Goal: Information Seeking & Learning: Learn about a topic

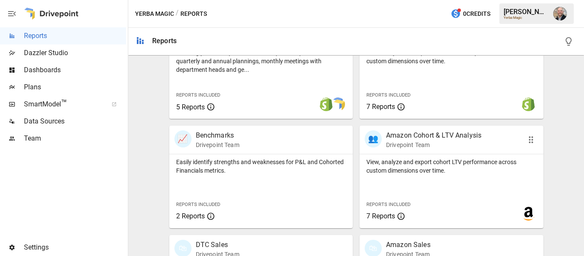
scroll to position [321, 0]
click at [443, 152] on div "👥 Amazon Cohort & LTV Analysis Drivepoint Team" at bounding box center [452, 140] width 184 height 28
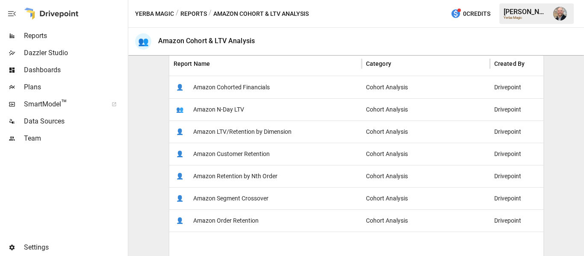
scroll to position [171, 0]
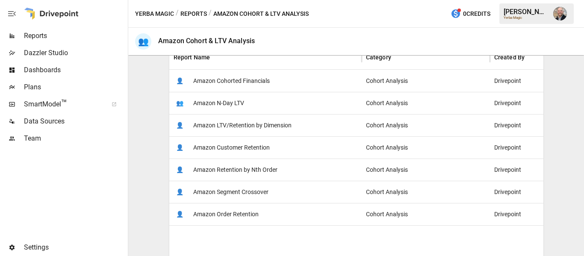
click at [262, 153] on span "Amazon Customer Retention" at bounding box center [231, 148] width 77 height 22
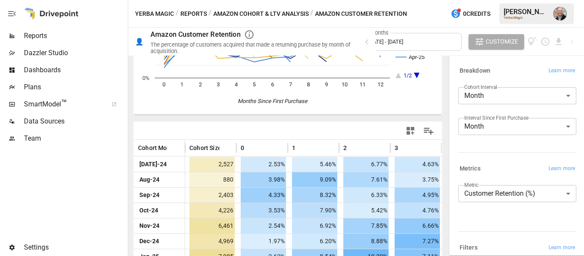
scroll to position [230, 0]
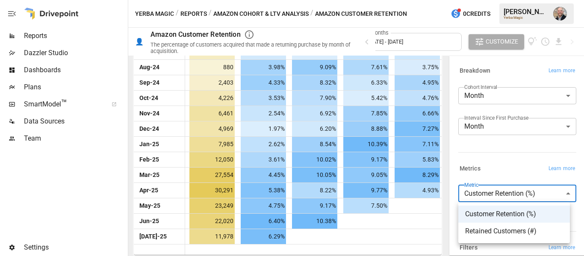
click at [520, 0] on body "Reports Dazzler Studio Dashboards Plans SmartModel ™ Data Sources Team Settings…" at bounding box center [292, 0] width 584 height 0
click at [517, 156] on div at bounding box center [292, 128] width 584 height 256
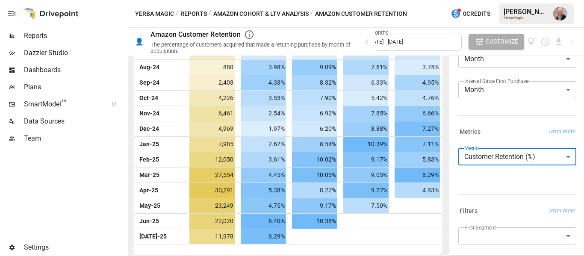
scroll to position [84, 0]
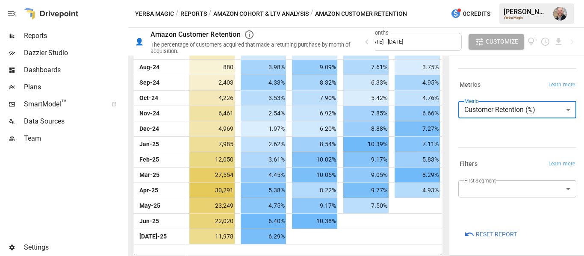
click at [503, 0] on body "Reports Dazzler Studio Dashboards Plans SmartModel ™ Data Sources Team Settings…" at bounding box center [292, 0] width 584 height 0
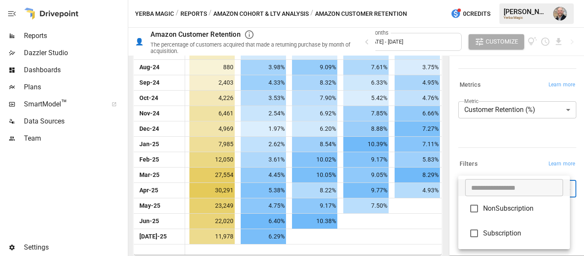
click at [503, 145] on div at bounding box center [292, 128] width 584 height 256
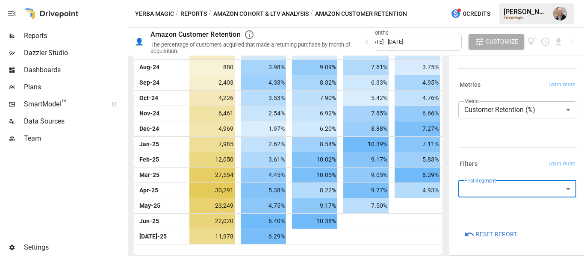
click at [470, 155] on div "Filters Learn more" at bounding box center [515, 162] width 121 height 15
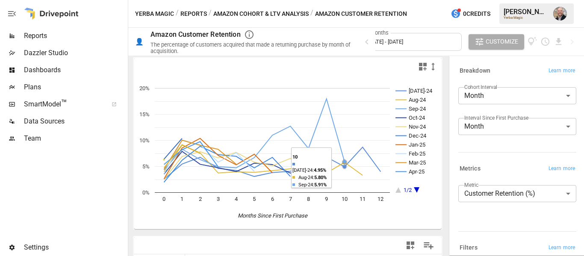
scroll to position [3, 0]
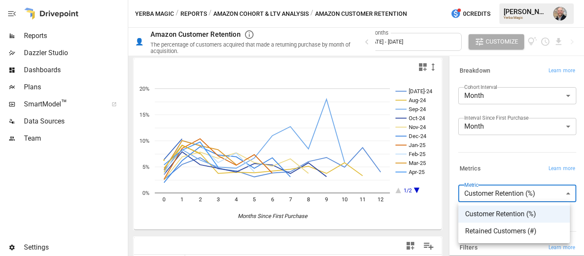
click at [518, 0] on body "Reports Dazzler Studio Dashboards Plans SmartModel ™ Data Sources Team Settings…" at bounding box center [292, 0] width 584 height 0
click at [507, 155] on div at bounding box center [292, 128] width 584 height 256
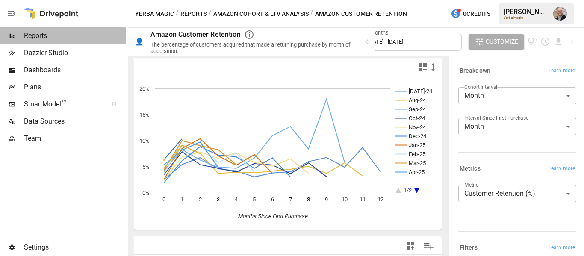
click at [38, 36] on span "Reports" at bounding box center [75, 36] width 102 height 10
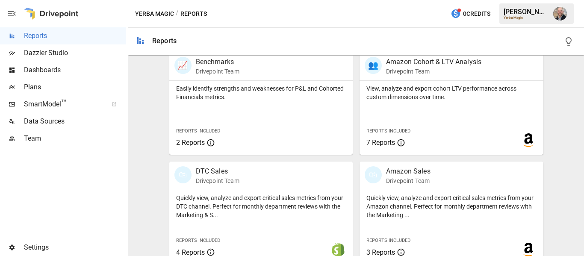
scroll to position [407, 0]
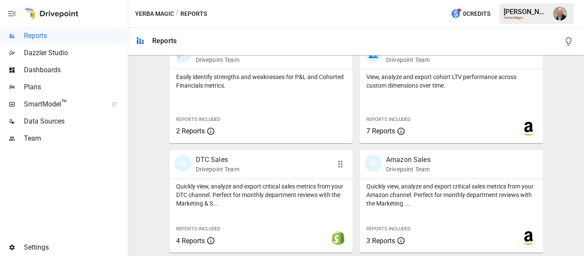
click at [213, 159] on p "DTC Sales" at bounding box center [218, 160] width 44 height 10
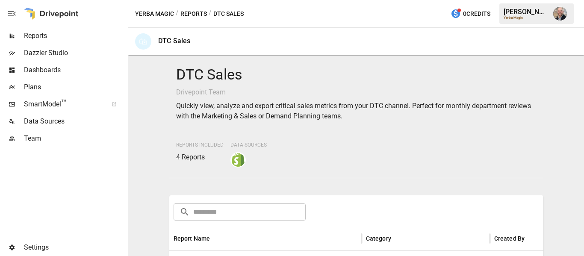
click at [138, 153] on div "DTC Sales Drivepoint Team Quickly view, analyze and export critical sales metri…" at bounding box center [356, 156] width 449 height 194
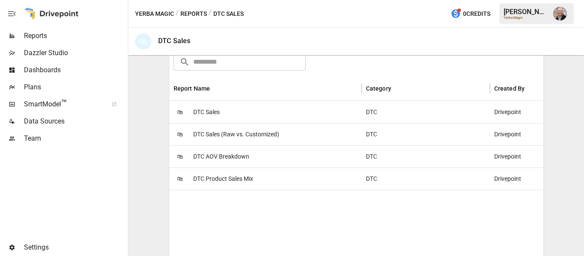
scroll to position [171, 0]
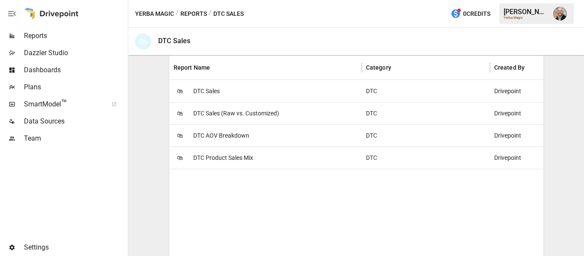
click at [246, 84] on div "🛍 DTC Sales" at bounding box center [265, 91] width 192 height 22
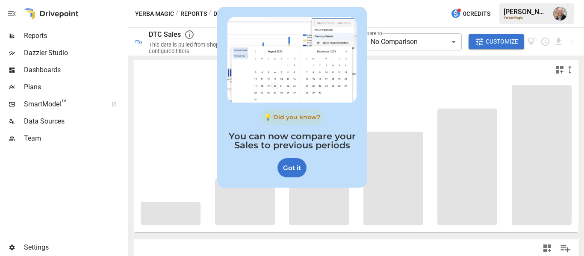
drag, startPoint x: 301, startPoint y: 174, endPoint x: 187, endPoint y: 179, distance: 114.3
click at [301, 174] on div "Got it" at bounding box center [292, 167] width 29 height 19
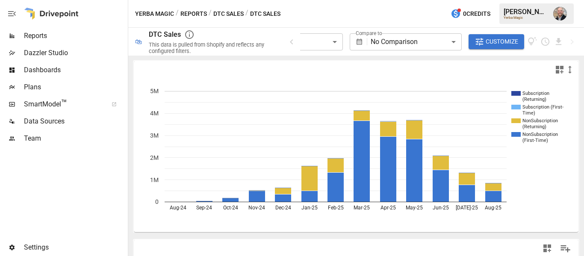
click at [236, 24] on div "Yerba Magic / Reports / DTC Sales / DTC Sales 0 Credits Dustin J. Yerba Magic" at bounding box center [356, 13] width 456 height 27
click at [293, 43] on icon "button" at bounding box center [292, 42] width 10 height 10
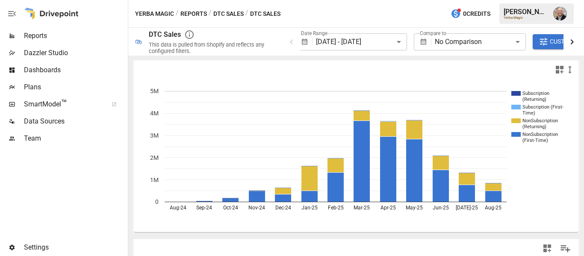
click at [575, 42] on icon "button" at bounding box center [572, 42] width 10 height 10
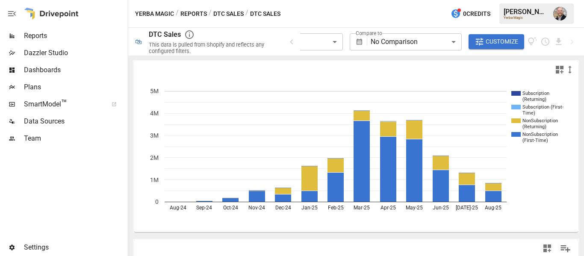
click at [55, 66] on span "Dashboards" at bounding box center [75, 70] width 102 height 10
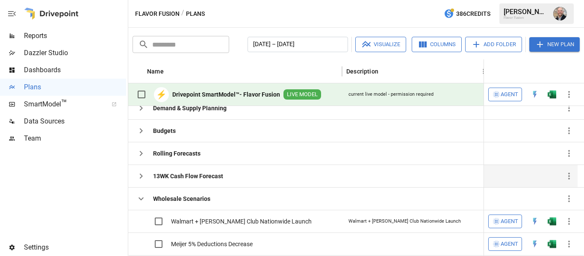
scroll to position [62, 0]
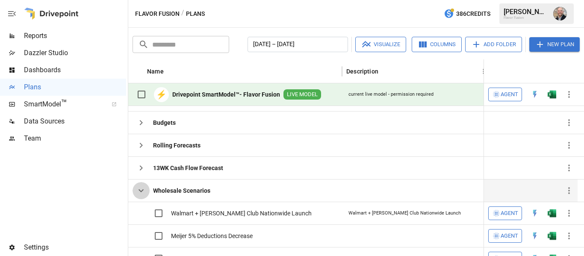
click at [143, 192] on icon "button" at bounding box center [141, 191] width 10 height 10
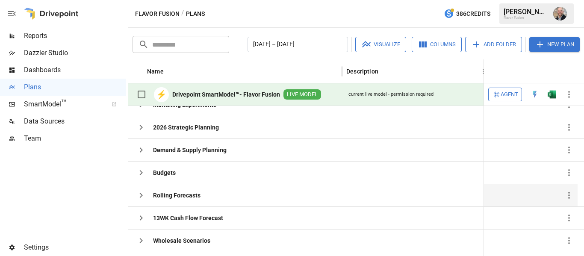
scroll to position [38, 0]
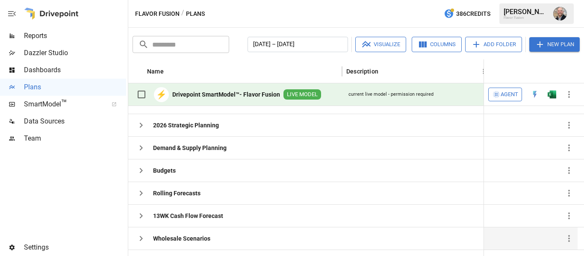
click at [141, 238] on icon "button" at bounding box center [141, 239] width 10 height 10
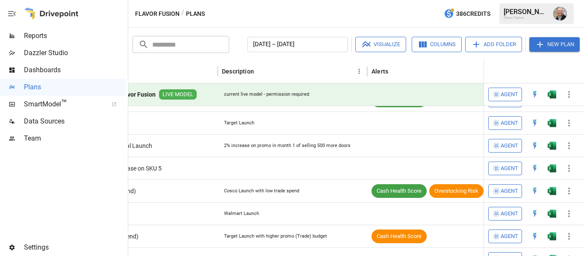
scroll to position [0, 40]
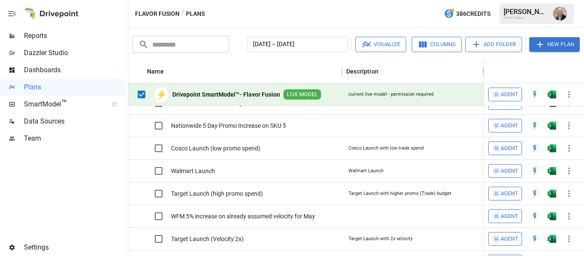
click at [380, 39] on button "Visualize" at bounding box center [380, 44] width 51 height 15
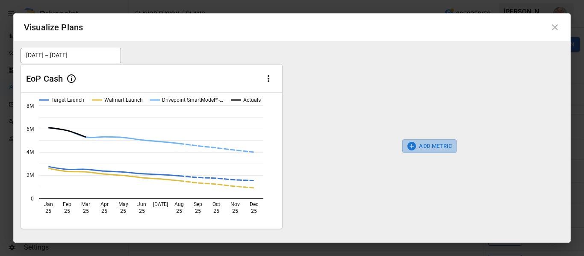
click at [420, 147] on button "ADD METRIC" at bounding box center [429, 146] width 54 height 14
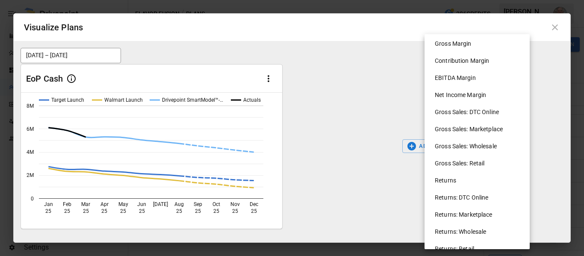
click at [354, 108] on div at bounding box center [292, 128] width 584 height 256
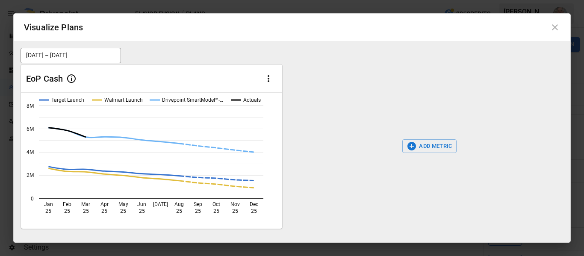
click at [556, 27] on icon at bounding box center [555, 27] width 6 height 6
